Goal: Transaction & Acquisition: Purchase product/service

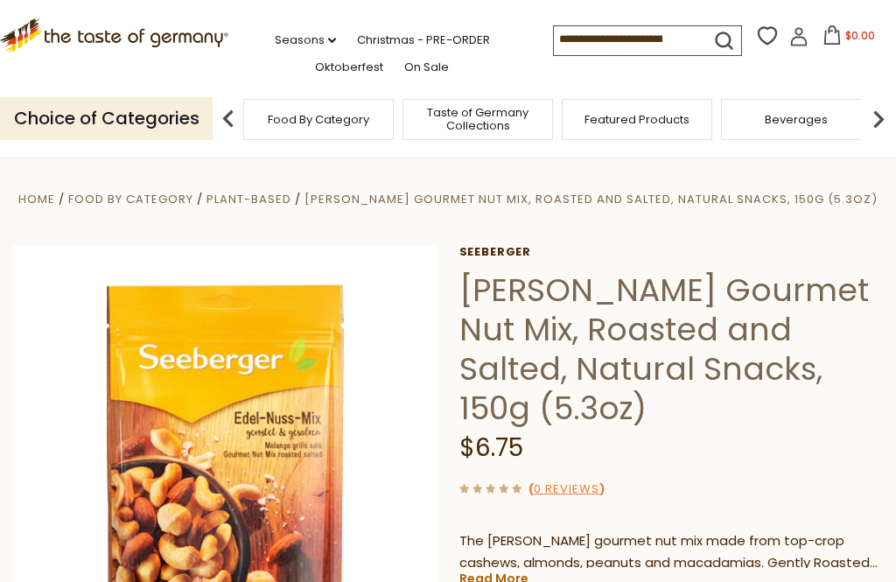
click at [628, 33] on input at bounding box center [628, 38] width 148 height 24
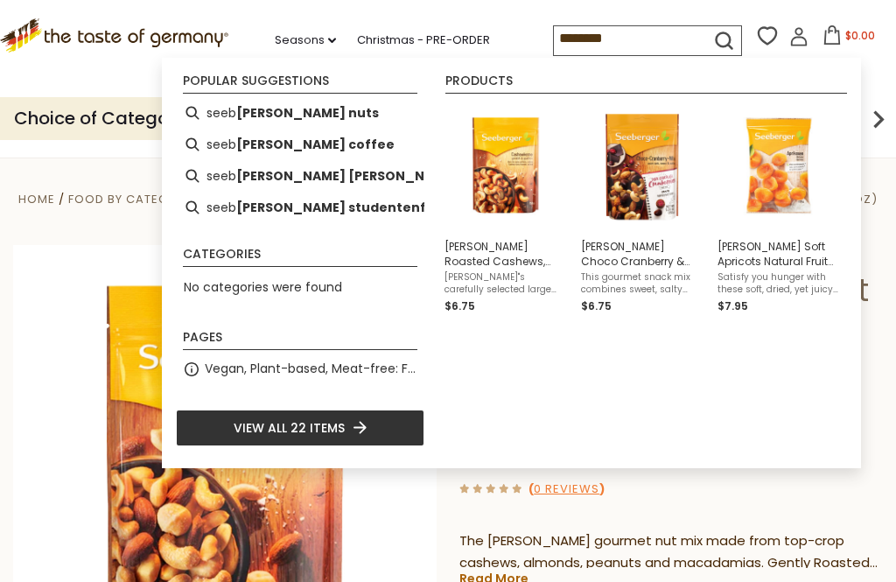
type input "*********"
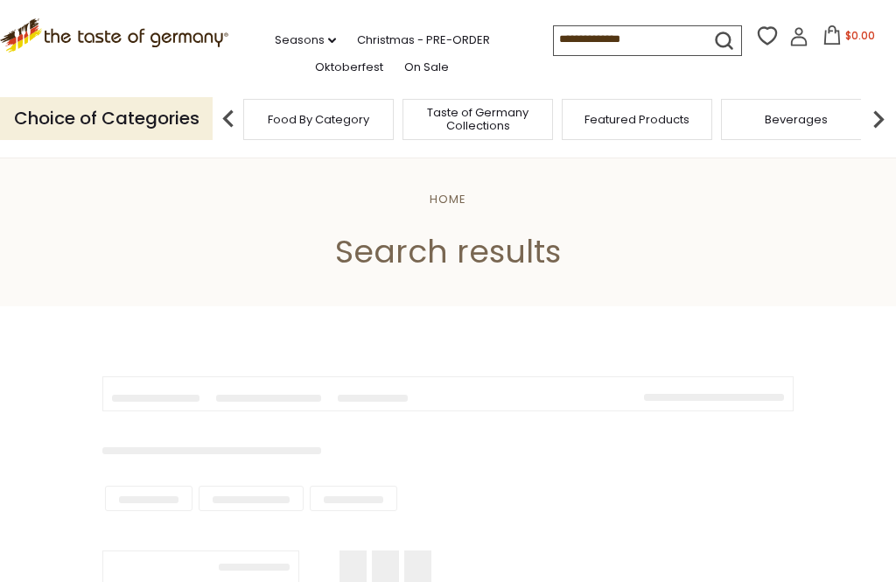
type input "*********"
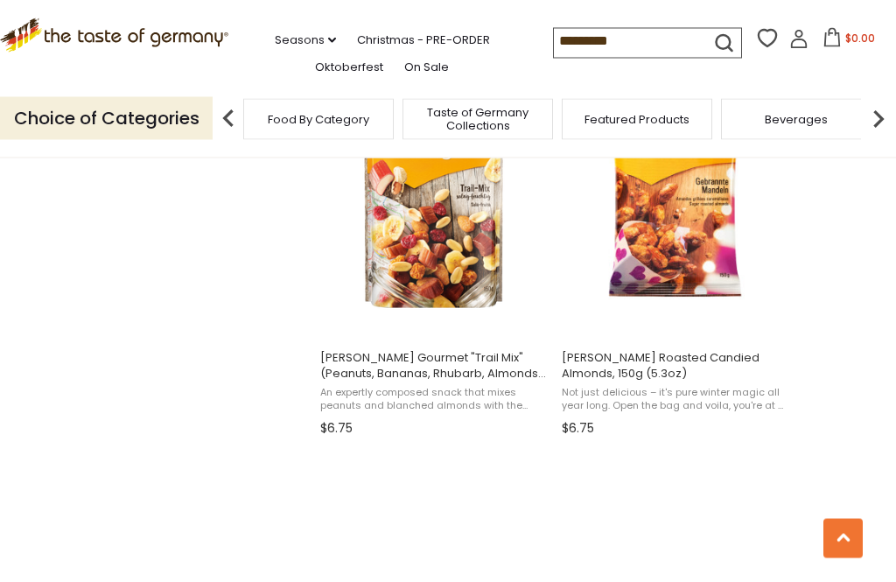
scroll to position [1553, 0]
click at [474, 319] on button "Add to cart" at bounding box center [433, 318] width 230 height 38
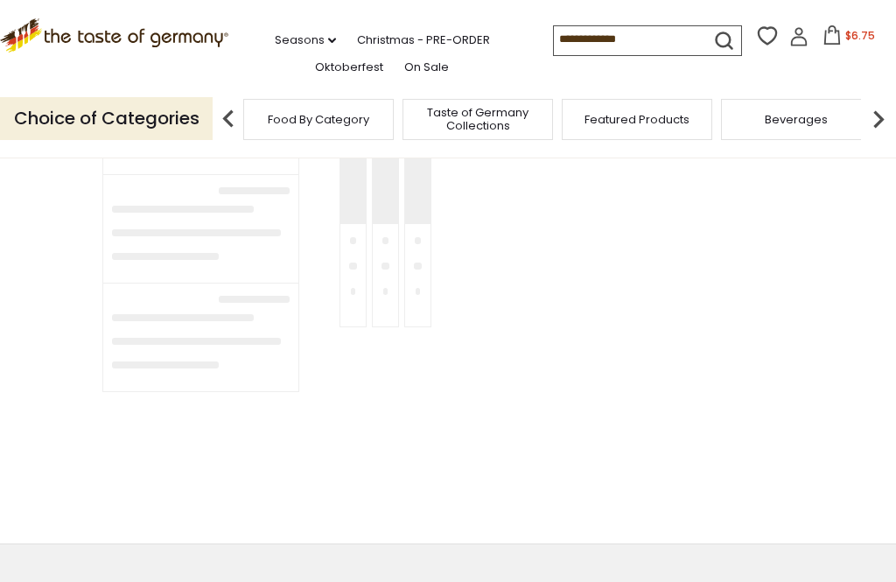
type input "*********"
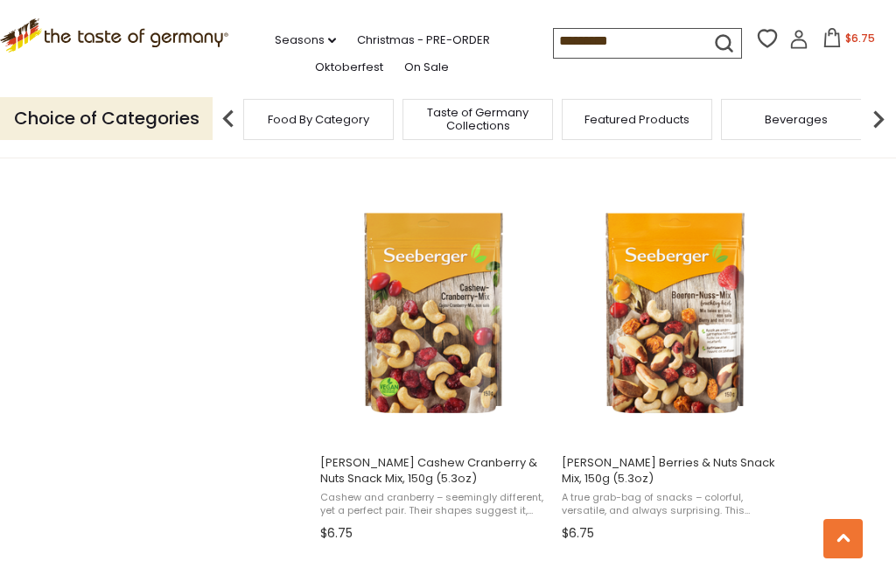
scroll to position [2591, 0]
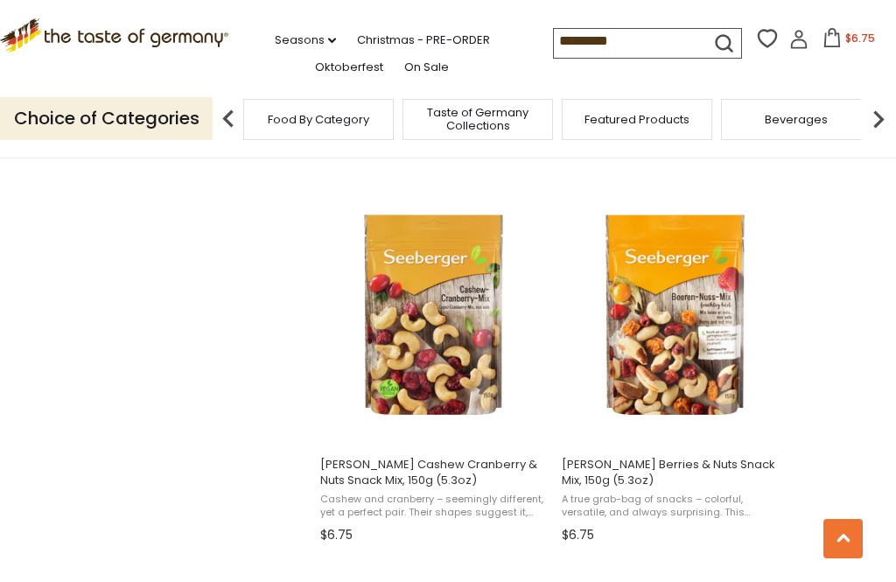
click at [812, 40] on button "$6.75" at bounding box center [849, 41] width 74 height 26
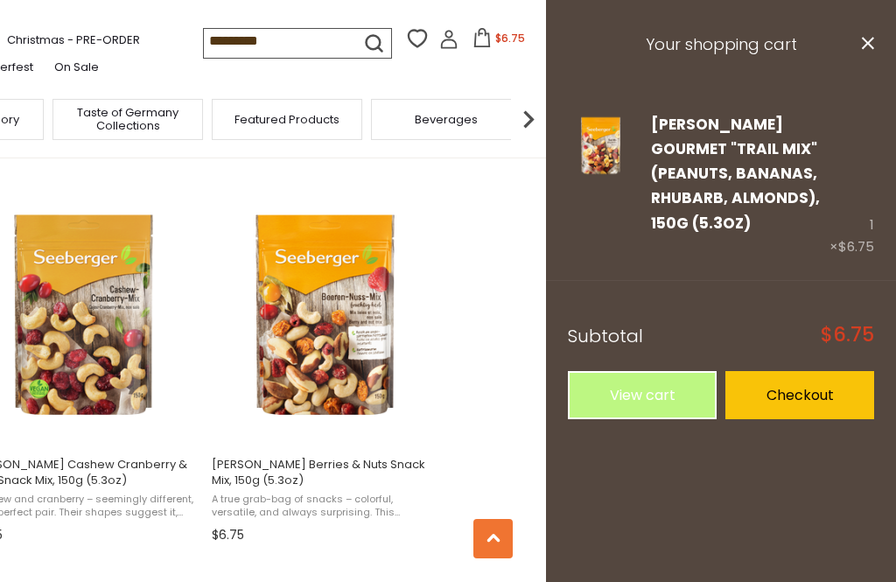
click at [643, 371] on link "View cart" at bounding box center [642, 395] width 149 height 48
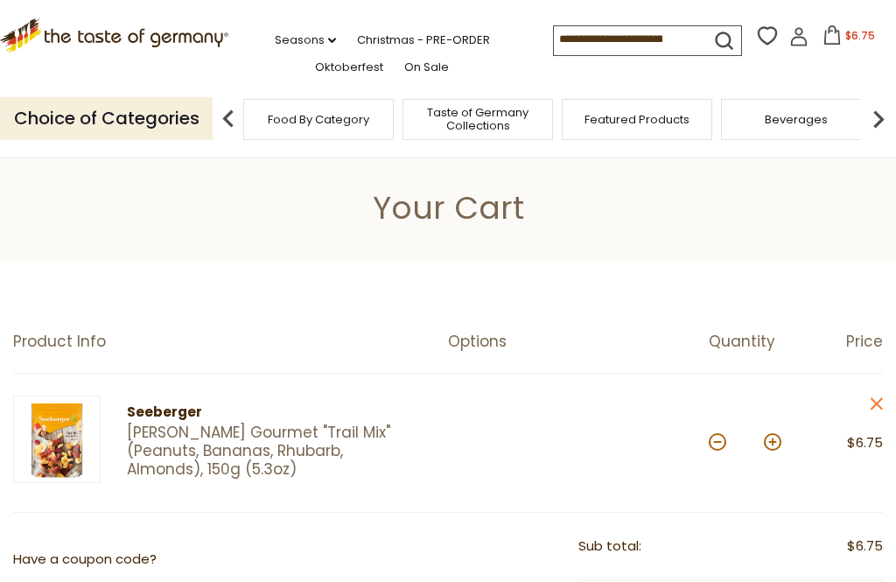
click at [774, 437] on button at bounding box center [772, 441] width 17 height 17
type input "*"
click at [780, 438] on button at bounding box center [772, 441] width 17 height 17
type input "*"
click at [770, 443] on button at bounding box center [772, 441] width 17 height 17
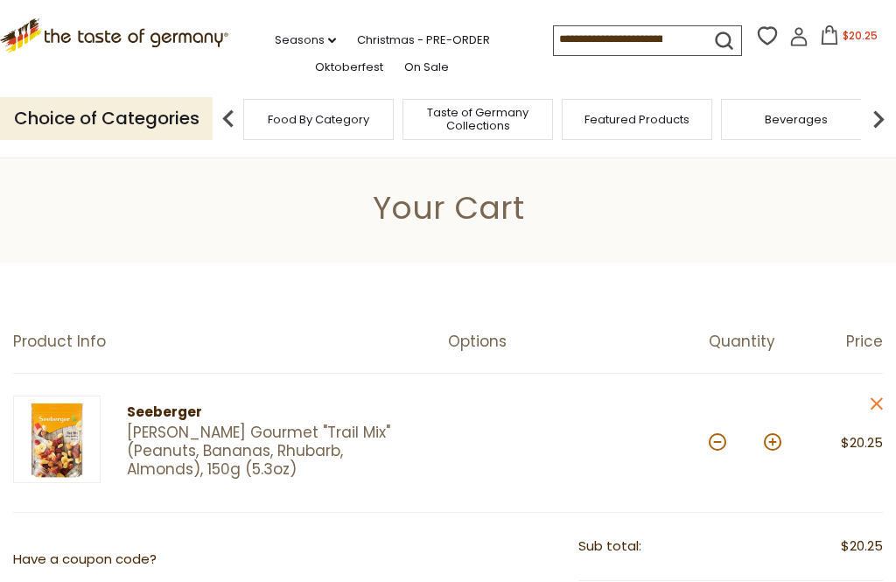
type input "*"
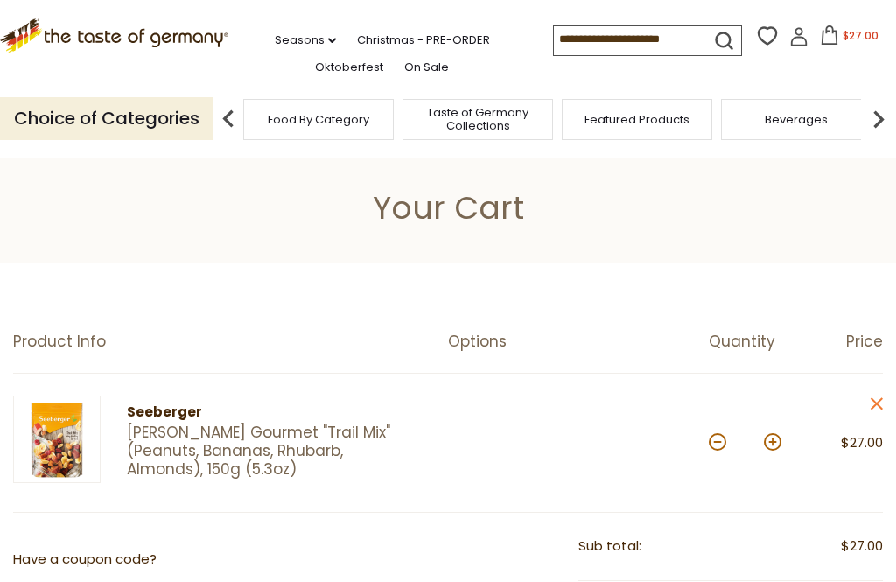
click at [776, 442] on button at bounding box center [772, 441] width 17 height 17
type input "*"
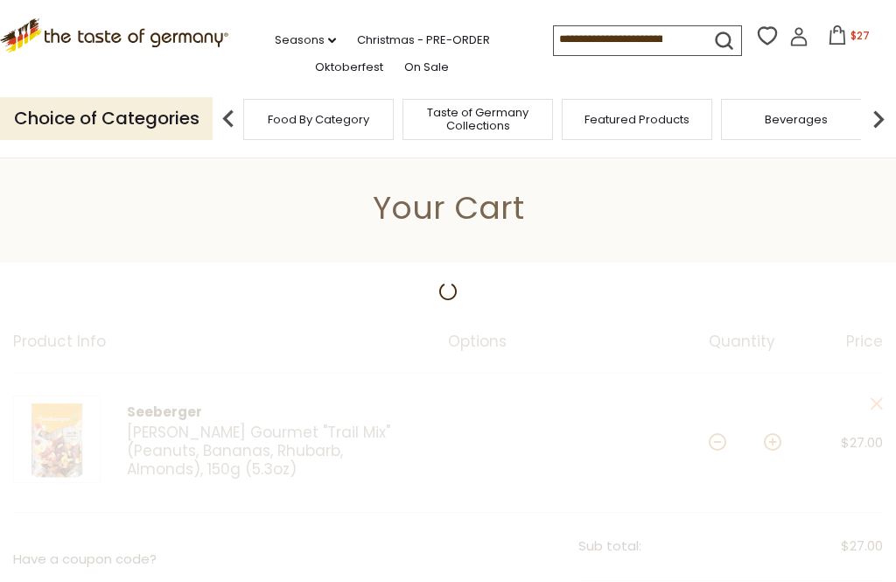
click at [618, 38] on input at bounding box center [628, 38] width 148 height 24
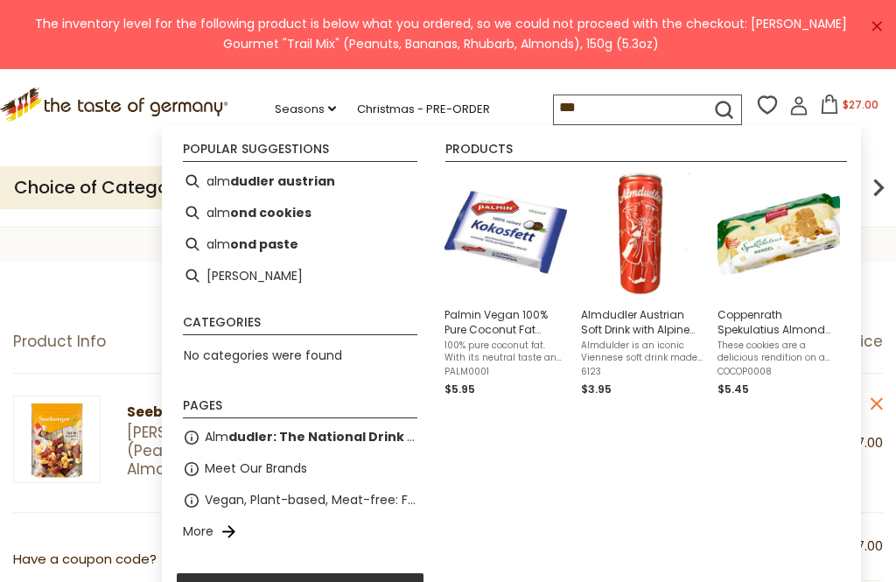
click at [325, 189] on b "dudler austrian" at bounding box center [282, 181] width 105 height 20
type input "**********"
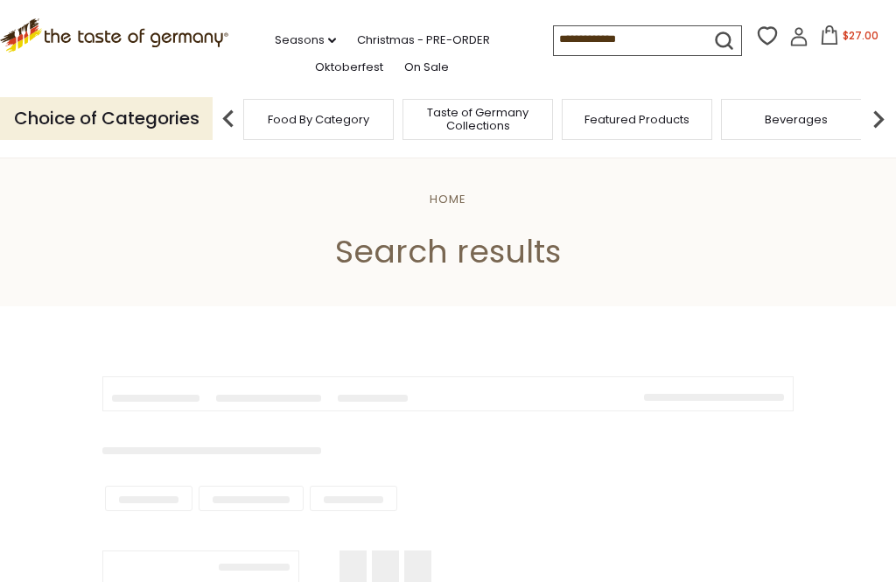
type input "**********"
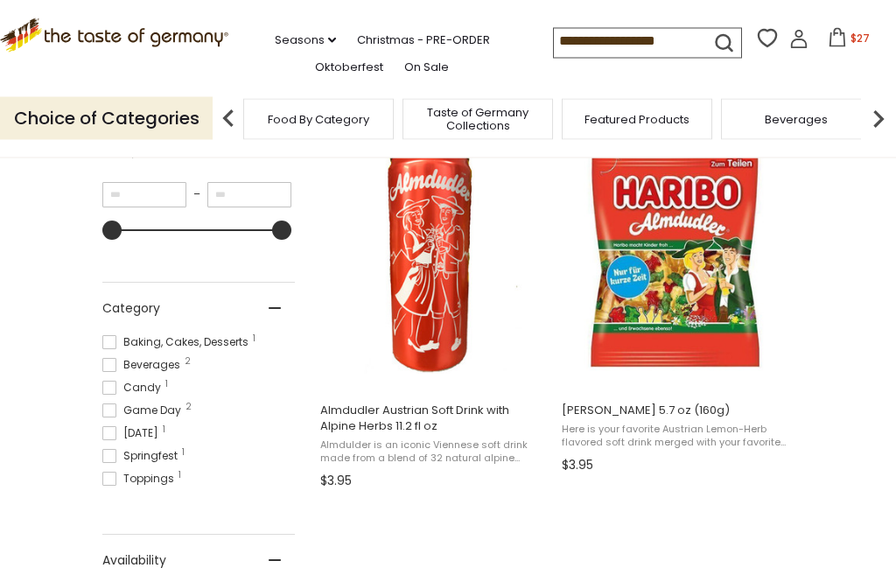
scroll to position [355, 0]
click at [445, 276] on img "Almdudler Austrian Soft Drink with Alpine Herbs 11.2 fl oz" at bounding box center [434, 259] width 232 height 232
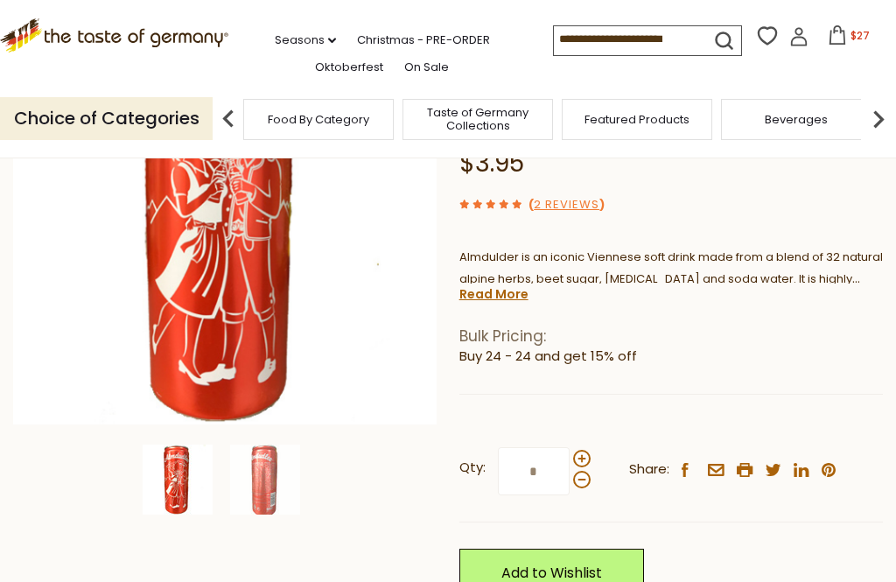
scroll to position [246, 0]
click at [538, 474] on input "*" at bounding box center [534, 470] width 72 height 48
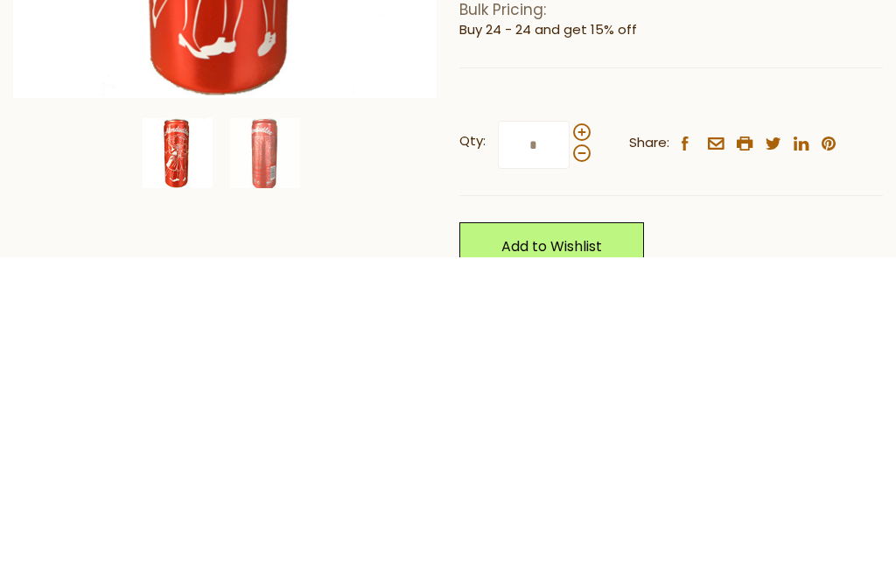
type input "*"
click at [599, 548] on link "Add to Wishlist" at bounding box center [551, 572] width 185 height 48
